Goal: Information Seeking & Learning: Understand process/instructions

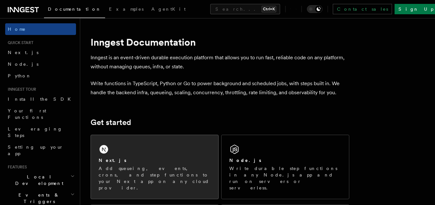
click at [136, 169] on p "Add queueing, events, crons, and step functions to your Next app on any cloud p…" at bounding box center [155, 178] width 112 height 26
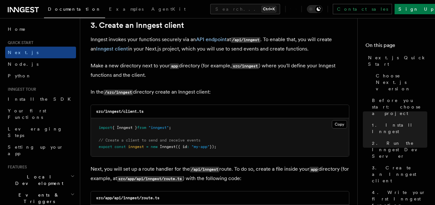
scroll to position [775, 0]
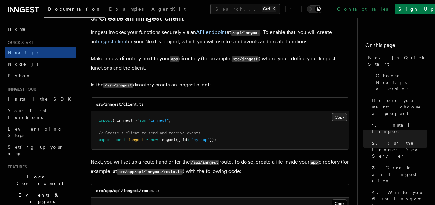
click at [332, 118] on button "Copy Copied" at bounding box center [338, 117] width 15 height 8
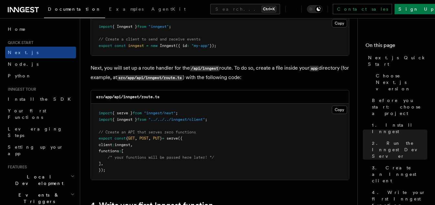
scroll to position [872, 0]
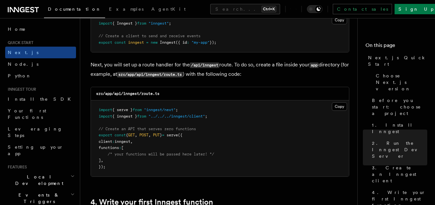
click at [342, 104] on button "Copy Copied" at bounding box center [338, 106] width 15 height 8
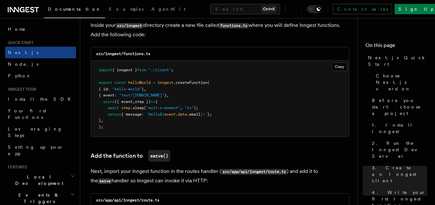
scroll to position [1163, 0]
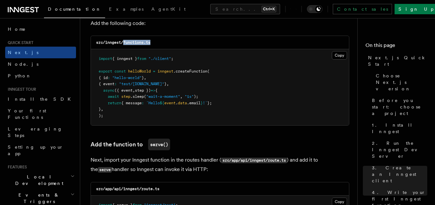
drag, startPoint x: 124, startPoint y: 43, endPoint x: 164, endPoint y: 43, distance: 40.1
click at [164, 43] on div "src/inngest/functions.ts" at bounding box center [220, 42] width 258 height 13
drag, startPoint x: 125, startPoint y: 43, endPoint x: 147, endPoint y: 43, distance: 22.3
click at [147, 43] on code "src/inngest/functions.ts" at bounding box center [123, 42] width 54 height 5
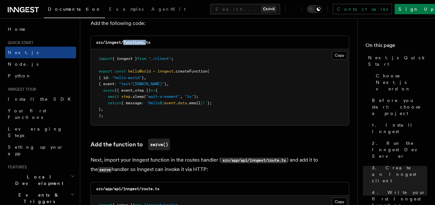
copy code "functions."
click at [337, 57] on button "Copy Copied" at bounding box center [338, 55] width 15 height 8
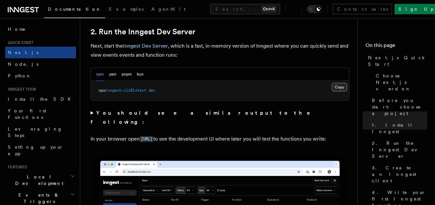
click at [341, 87] on button "Copy Copied" at bounding box center [338, 87] width 15 height 8
click at [340, 87] on button "Copy Copied" at bounding box center [338, 87] width 15 height 8
click at [341, 89] on button "Copy Copied" at bounding box center [338, 87] width 15 height 8
click at [342, 88] on button "Copy Copied" at bounding box center [338, 87] width 15 height 8
click at [338, 88] on button "Copy Copied" at bounding box center [338, 87] width 15 height 8
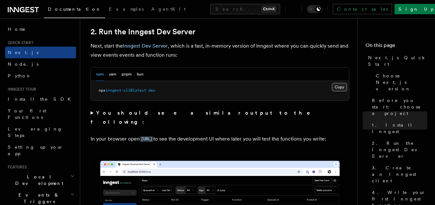
click at [342, 89] on button "Copy Copied" at bounding box center [338, 87] width 15 height 8
